Goal: Task Accomplishment & Management: Use online tool/utility

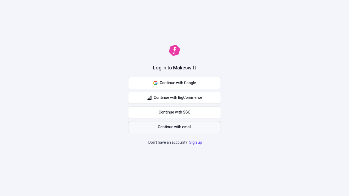
click at [174, 127] on span "Continue with email" at bounding box center [174, 127] width 33 height 6
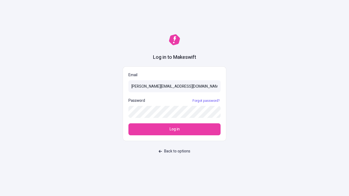
type input "[PERSON_NAME][EMAIL_ADDRESS][DOMAIN_NAME]"
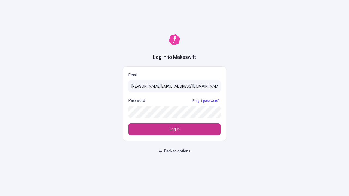
click at [174, 129] on span "Log in" at bounding box center [174, 129] width 10 height 6
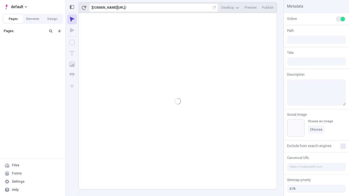
type input "/deep-link-tenuis"
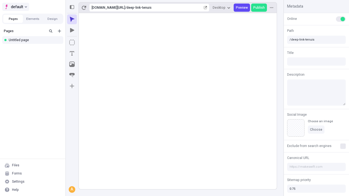
click at [15, 7] on span "default" at bounding box center [17, 7] width 12 height 7
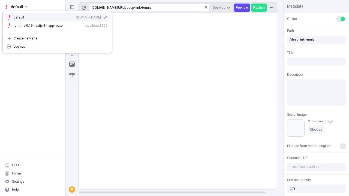
click at [57, 38] on div "Create new site" at bounding box center [61, 38] width 94 height 4
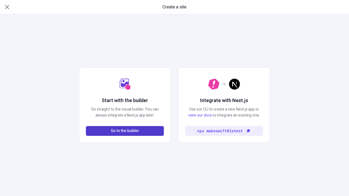
click at [125, 131] on span "Go to the builder" at bounding box center [125, 131] width 28 height 6
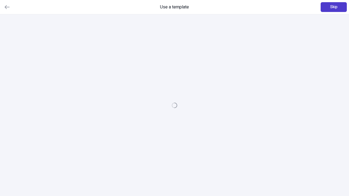
click at [334, 7] on span "Skip" at bounding box center [333, 7] width 7 height 6
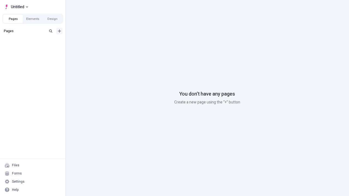
click at [59, 31] on icon "Add new" at bounding box center [59, 30] width 3 height 3
click at [34, 49] on div "Blank page" at bounding box center [34, 49] width 52 height 8
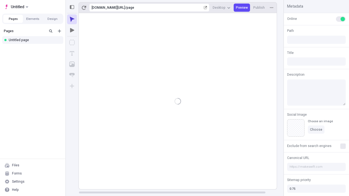
type input "/page"
click at [259, 8] on span "Publish" at bounding box center [258, 7] width 11 height 4
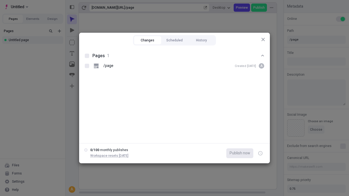
click at [147, 40] on button "Changes" at bounding box center [147, 40] width 27 height 8
click at [87, 56] on div at bounding box center [87, 56] width 4 height 4
checkbox input "true"
click at [260, 153] on icon "button" at bounding box center [260, 154] width 1 height 2
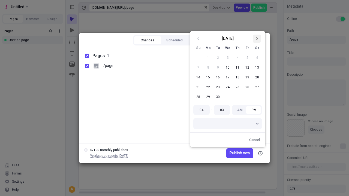
click at [257, 39] on icon "Go to next month" at bounding box center [256, 38] width 3 height 3
click at [228, 58] on button "1" at bounding box center [228, 58] width 10 height 10
click at [231, 153] on span "Publish on 10/1/2025" at bounding box center [235, 153] width 30 height 6
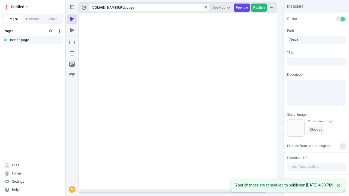
click at [259, 8] on span "Publish" at bounding box center [258, 7] width 11 height 4
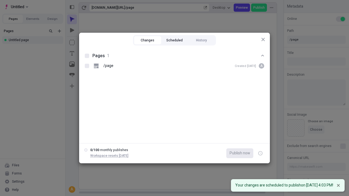
click at [174, 44] on button "Scheduled" at bounding box center [174, 40] width 27 height 8
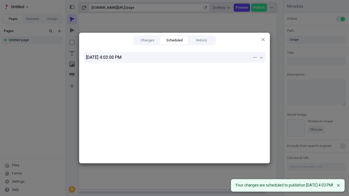
click at [174, 57] on div "10/1/2025, 4:03:00 PM" at bounding box center [169, 57] width 166 height 7
